Goal: Task Accomplishment & Management: Complete application form

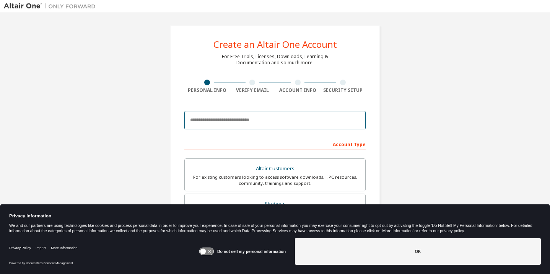
click at [211, 124] on input "email" at bounding box center [274, 120] width 181 height 18
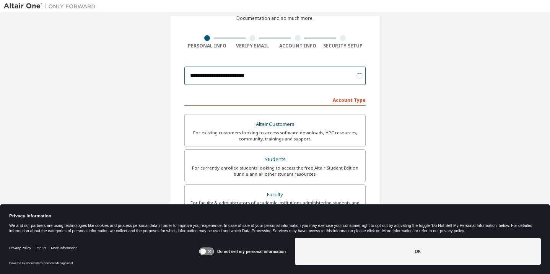
scroll to position [58, 0]
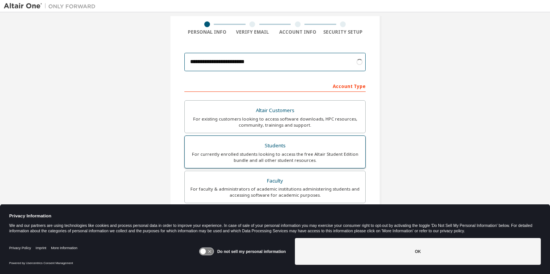
type input "**********"
click at [274, 136] on label "Students For currently enrolled students looking to access the free Altair Stud…" at bounding box center [274, 151] width 181 height 33
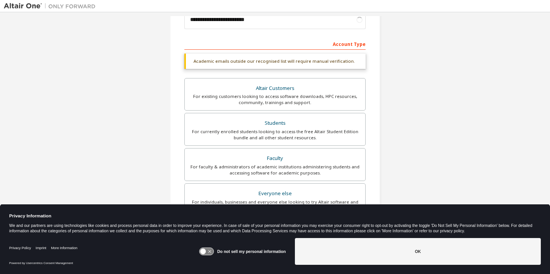
scroll to position [112, 0]
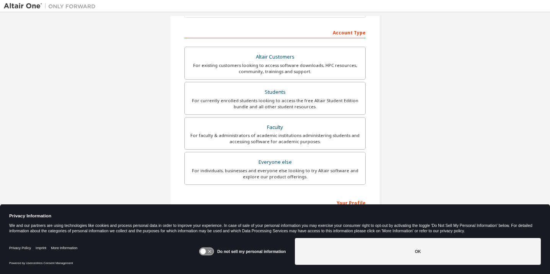
click at [206, 251] on icon at bounding box center [203, 251] width 6 height 6
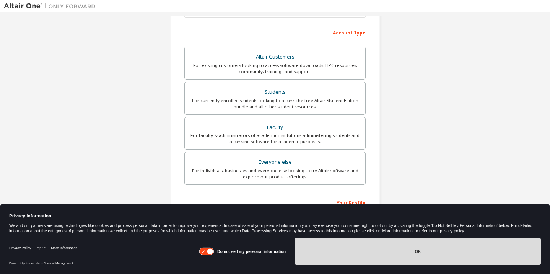
click at [410, 249] on button "OK" at bounding box center [418, 251] width 246 height 27
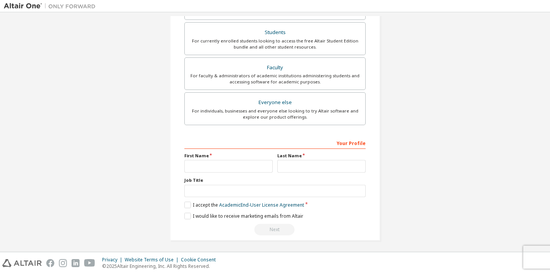
scroll to position [173, 0]
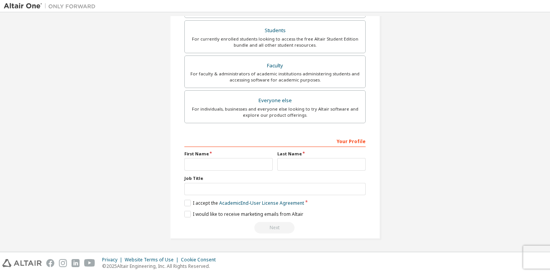
click at [250, 156] on label "First Name" at bounding box center [228, 154] width 88 height 6
click at [241, 167] on input "text" at bounding box center [228, 164] width 88 height 13
type input "******"
click at [186, 201] on label "I accept the Academic End-User License Agreement" at bounding box center [244, 202] width 120 height 6
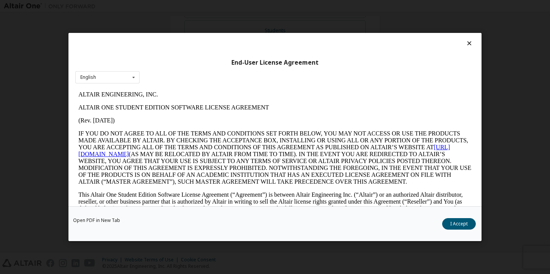
scroll to position [0, 0]
click at [454, 219] on button "I Accept" at bounding box center [459, 223] width 34 height 11
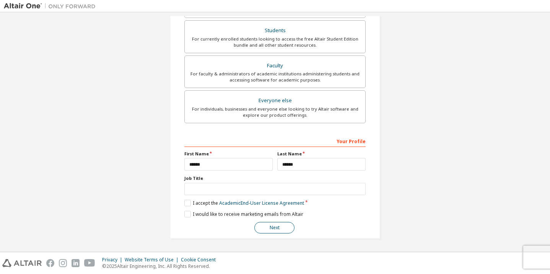
click at [276, 227] on button "Next" at bounding box center [274, 227] width 40 height 11
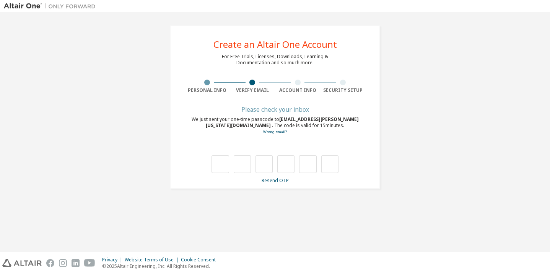
type input "*"
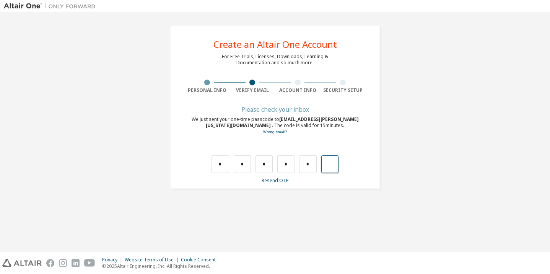
type input "*"
